Goal: Transaction & Acquisition: Download file/media

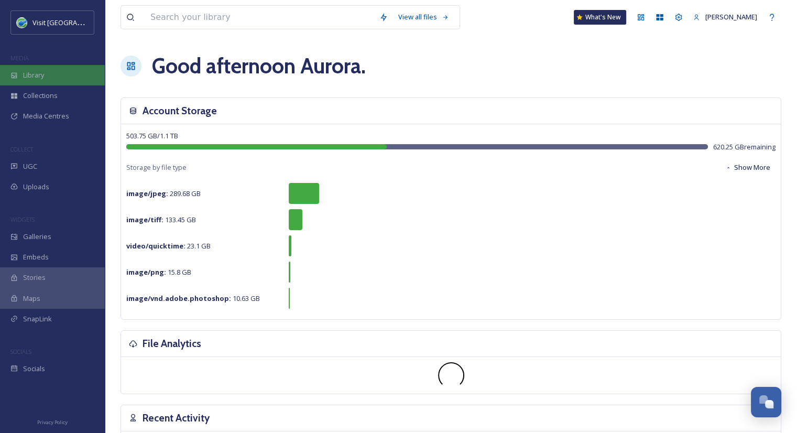
click at [61, 65] on div "Library" at bounding box center [52, 75] width 105 height 20
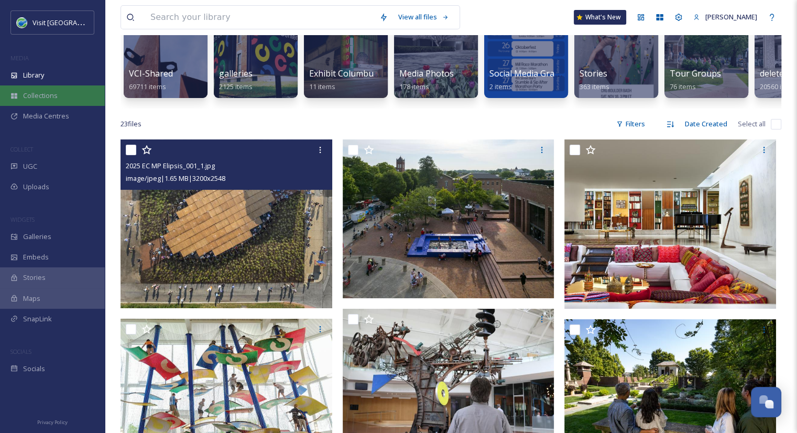
scroll to position [119, 0]
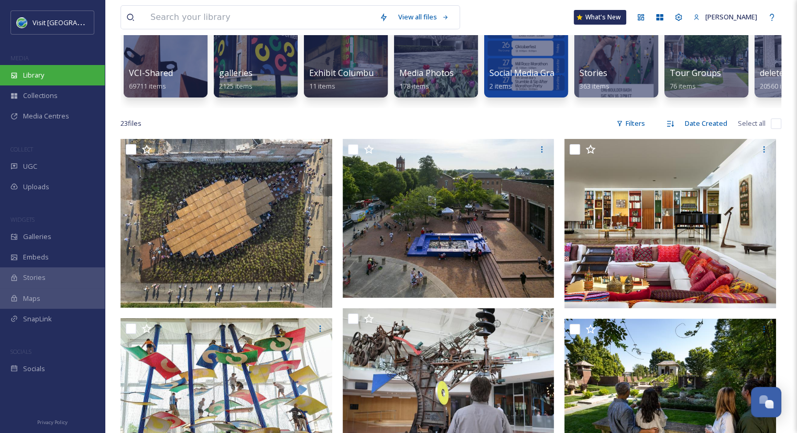
click at [50, 80] on div "Library" at bounding box center [52, 75] width 105 height 20
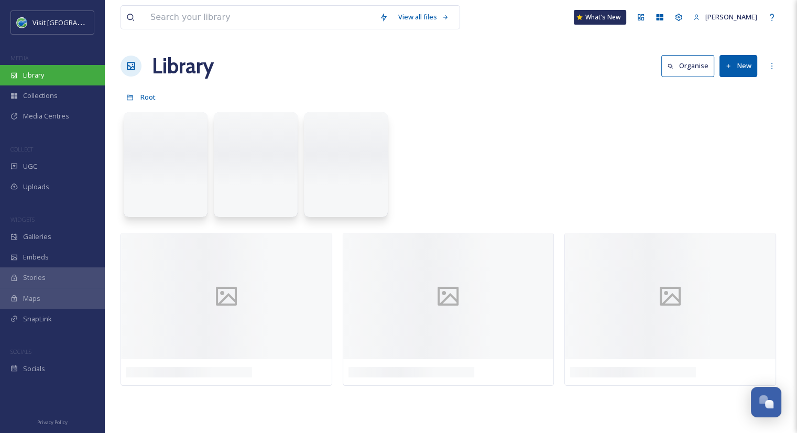
scroll to position [0, 0]
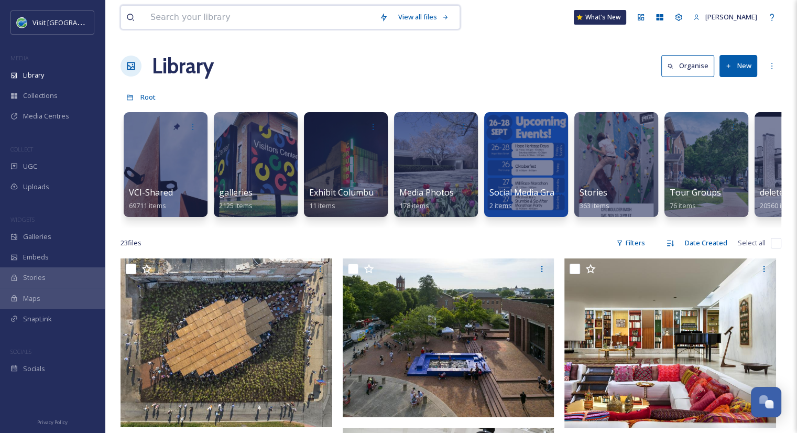
click at [259, 14] on input at bounding box center [259, 17] width 229 height 23
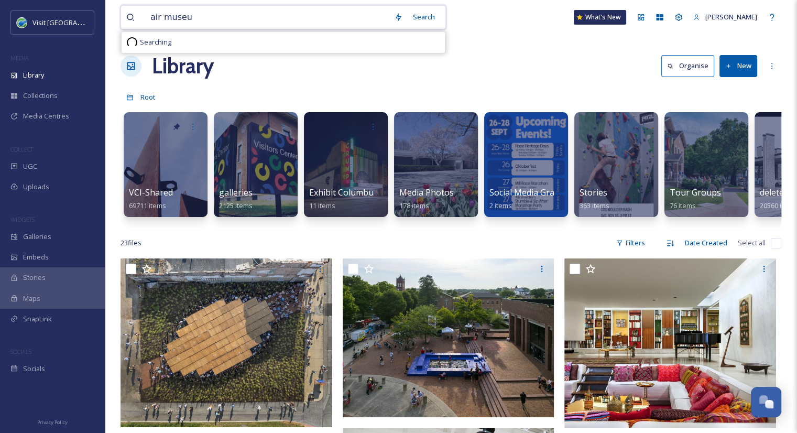
type input "air museum"
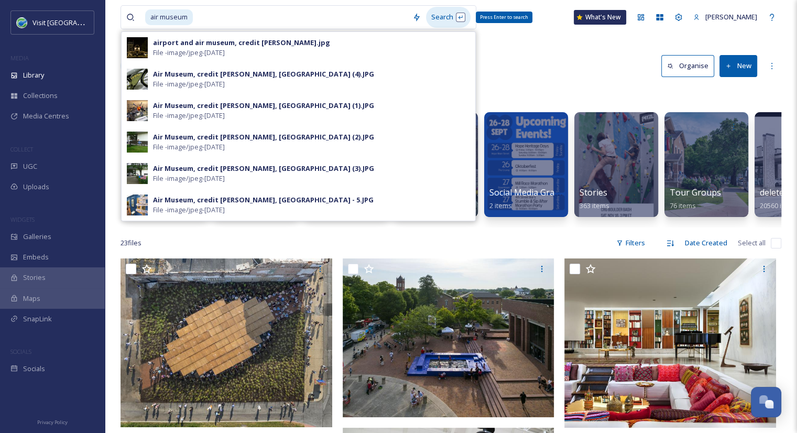
click at [452, 19] on div "Search Press Enter to search" at bounding box center [448, 17] width 45 height 20
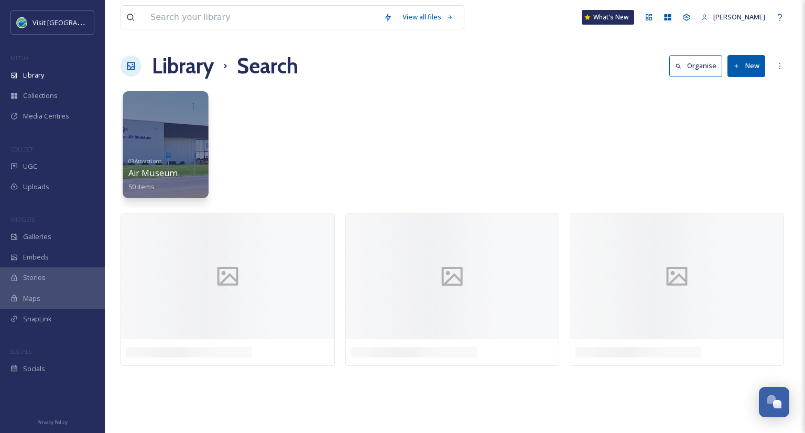
click at [165, 168] on span "Air Museum" at bounding box center [152, 173] width 49 height 12
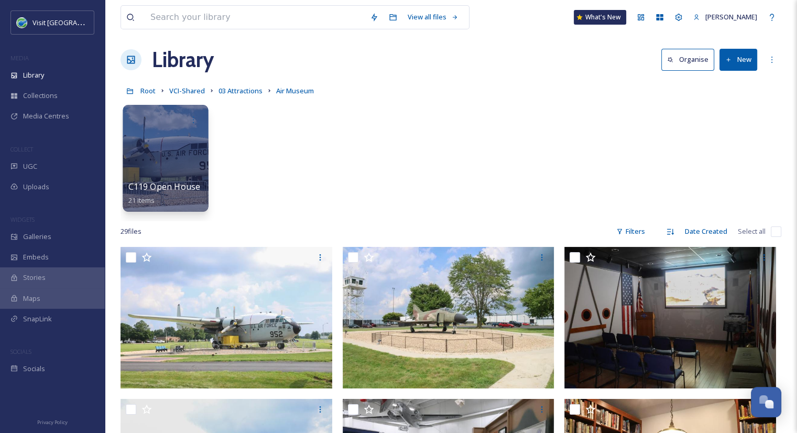
scroll to position [6, 0]
click at [183, 132] on div at bounding box center [165, 158] width 85 height 107
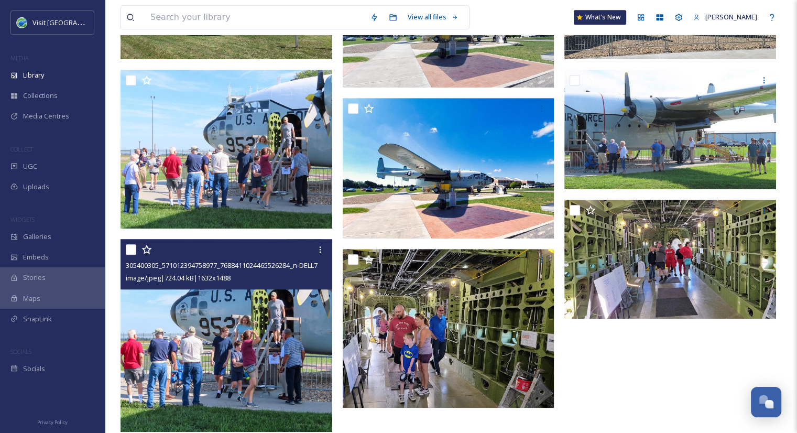
scroll to position [843, 0]
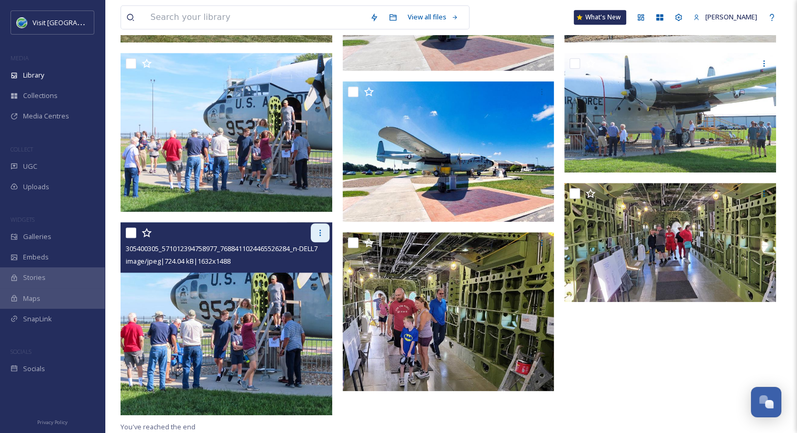
click at [318, 227] on div at bounding box center [320, 232] width 19 height 19
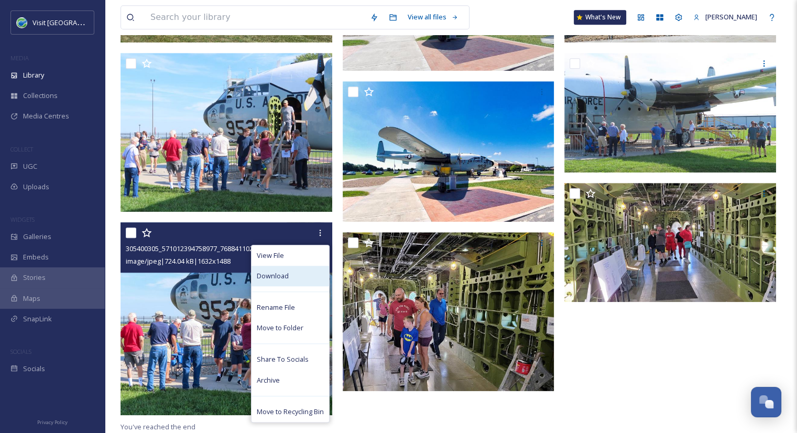
click at [270, 277] on span "Download" at bounding box center [273, 276] width 32 height 10
